Goal: Task Accomplishment & Management: Use online tool/utility

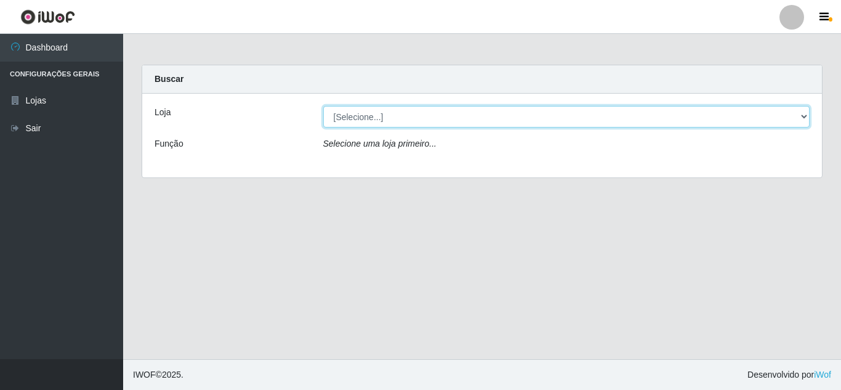
click at [804, 112] on select "[Selecione...] Rede Compras Supermercados - LOJA 5" at bounding box center [566, 117] width 487 height 22
select select "397"
click at [323, 106] on select "[Selecione...] Rede Compras Supermercados - LOJA 5" at bounding box center [566, 117] width 487 height 22
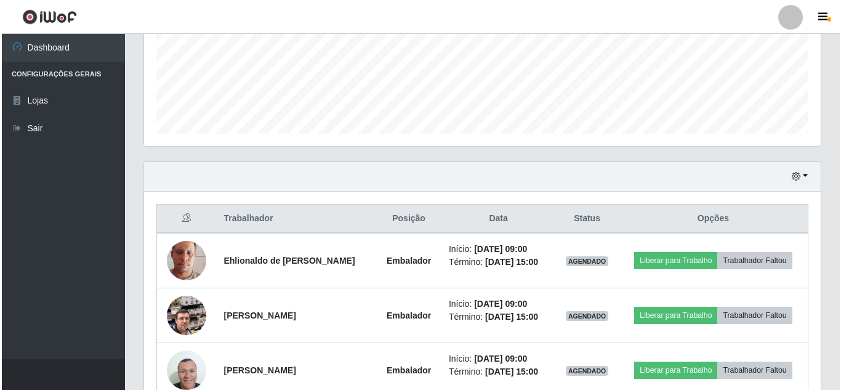
scroll to position [308, 0]
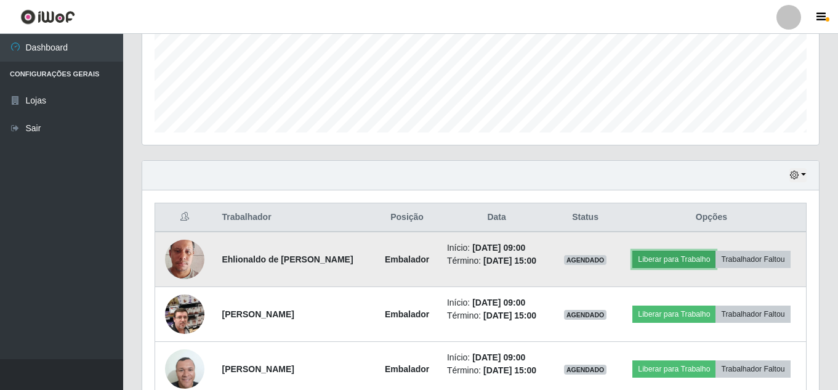
click at [674, 259] on button "Liberar para Trabalho" at bounding box center [673, 259] width 83 height 17
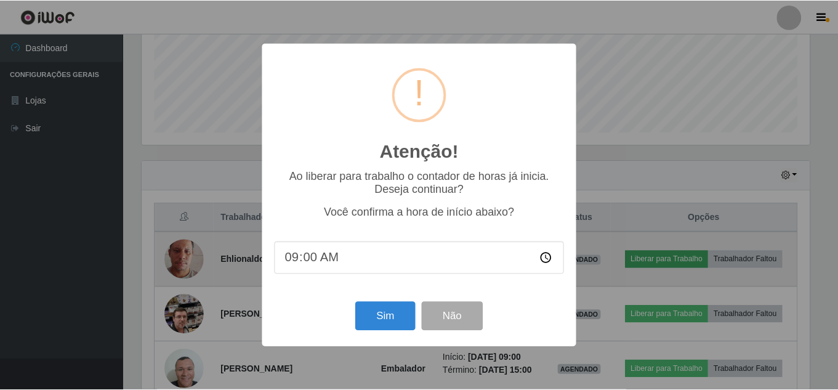
scroll to position [256, 671]
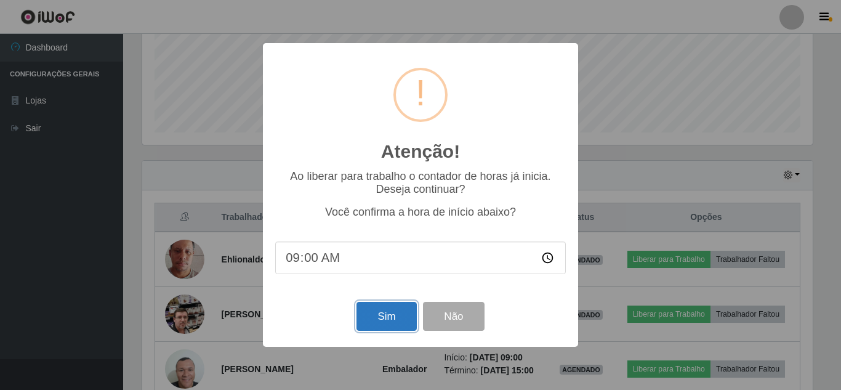
click at [408, 322] on button "Sim" at bounding box center [387, 316] width 60 height 29
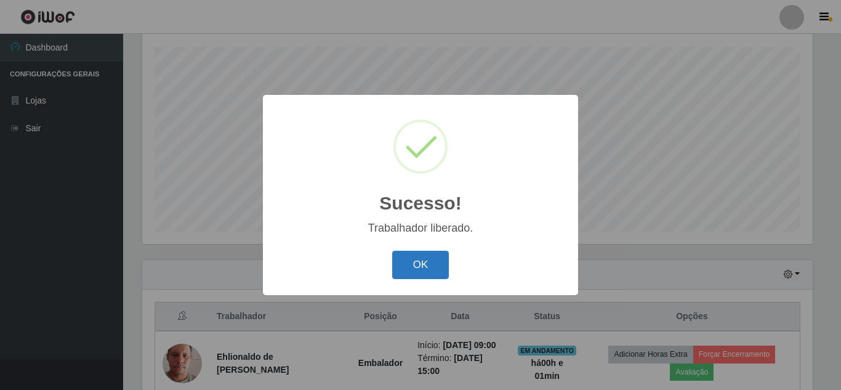
click at [430, 264] on button "OK" at bounding box center [420, 265] width 57 height 29
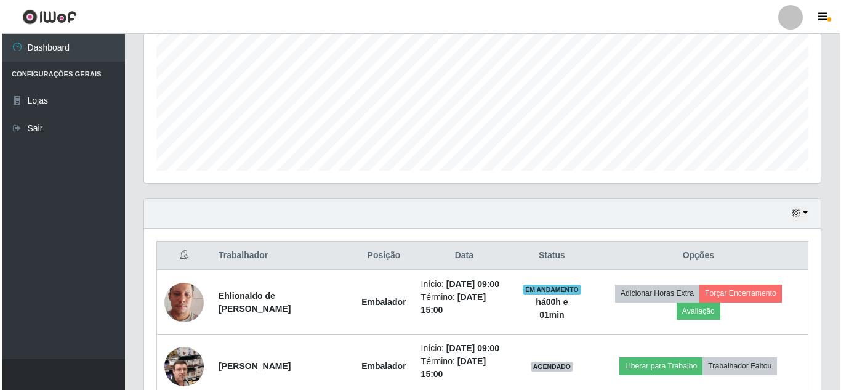
scroll to position [394, 0]
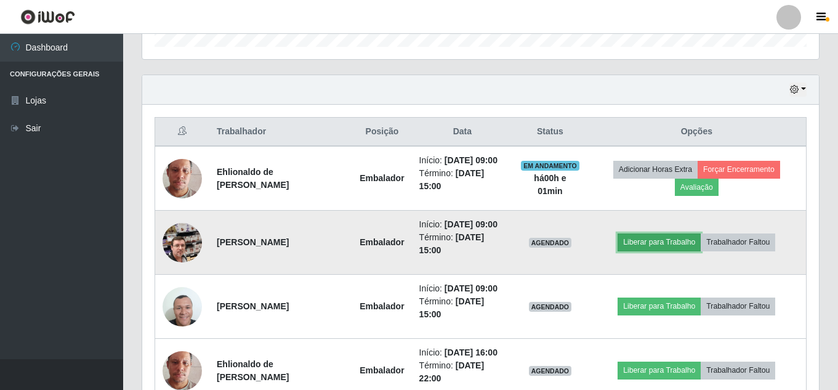
click at [685, 251] on button "Liberar para Trabalho" at bounding box center [659, 241] width 83 height 17
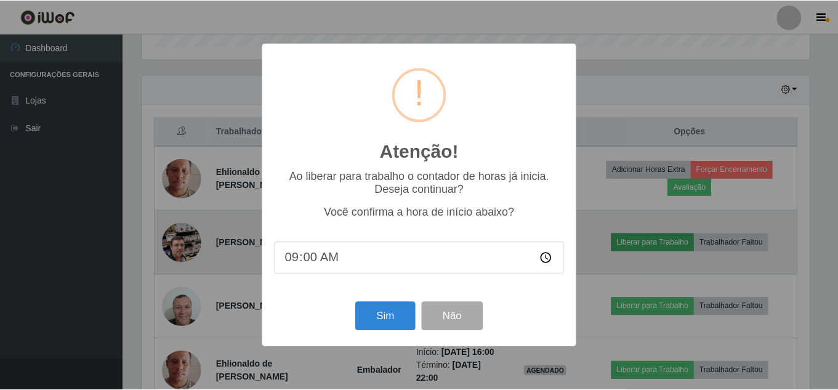
scroll to position [256, 671]
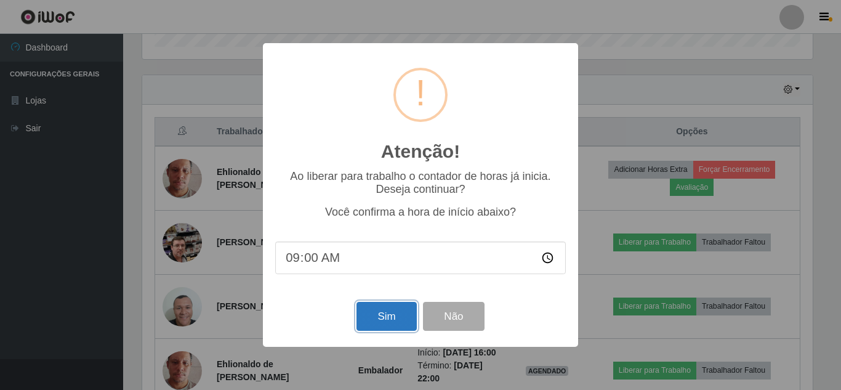
click at [373, 318] on button "Sim" at bounding box center [387, 316] width 60 height 29
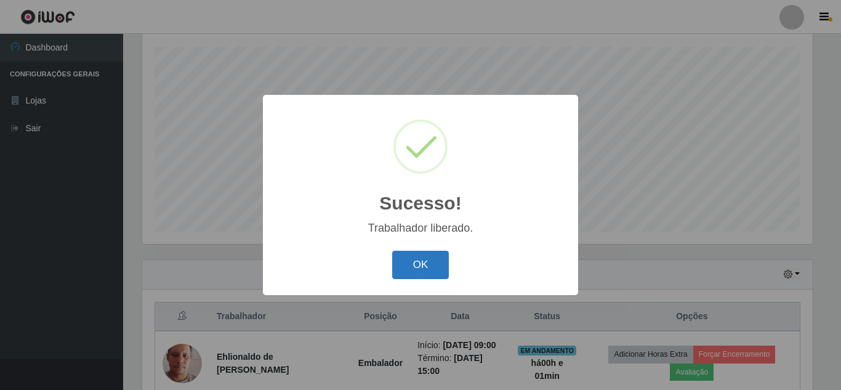
click at [437, 267] on button "OK" at bounding box center [420, 265] width 57 height 29
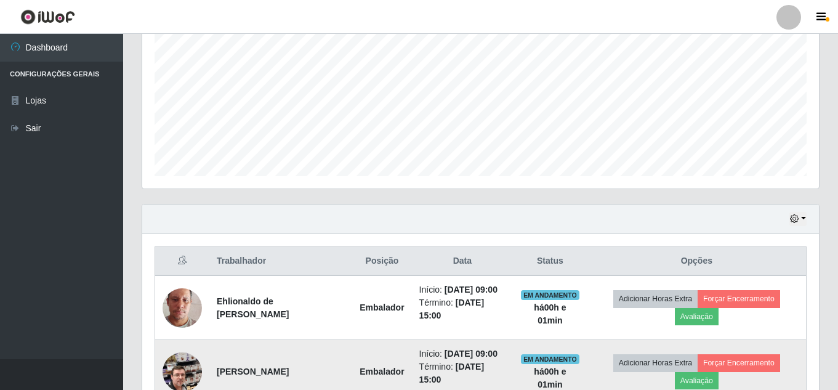
scroll to position [394, 0]
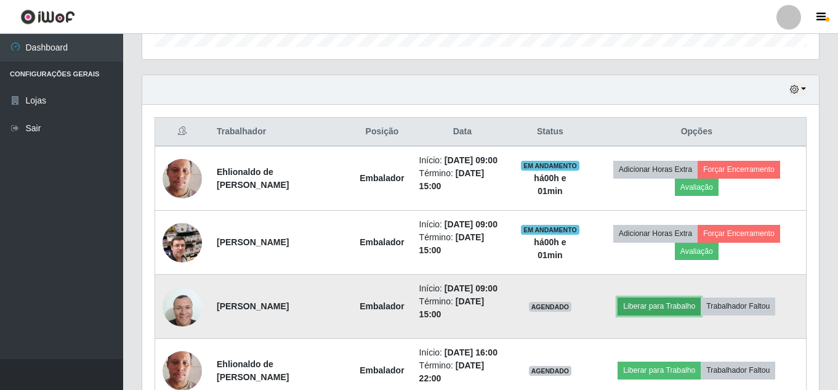
click at [668, 315] on button "Liberar para Trabalho" at bounding box center [659, 305] width 83 height 17
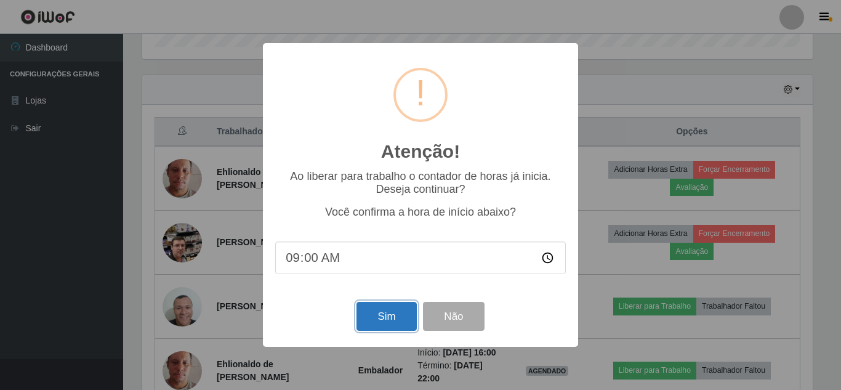
click at [398, 324] on button "Sim" at bounding box center [387, 316] width 60 height 29
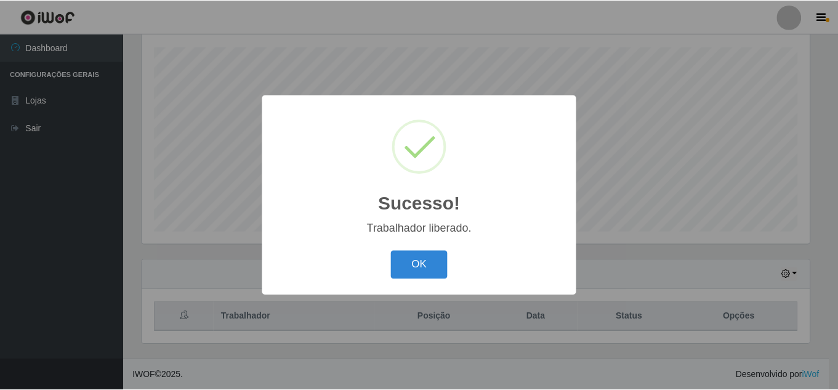
scroll to position [0, 0]
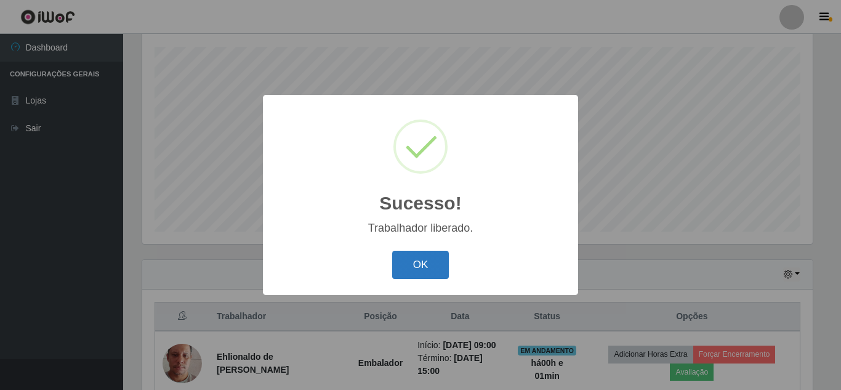
click at [425, 270] on button "OK" at bounding box center [420, 265] width 57 height 29
